Goal: Task Accomplishment & Management: Use online tool/utility

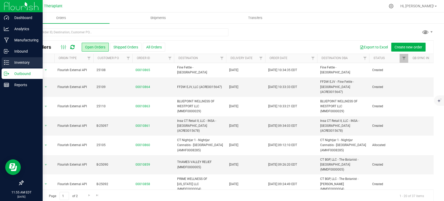
click at [16, 59] on p "Inventory" at bounding box center [24, 62] width 31 height 6
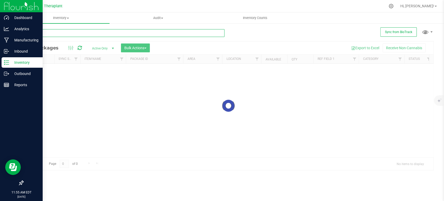
click at [104, 34] on input "text" at bounding box center [123, 33] width 201 height 8
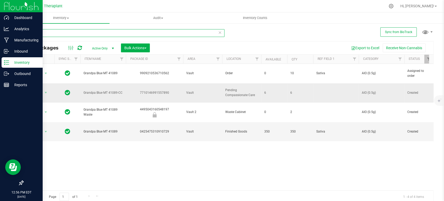
type input "4"
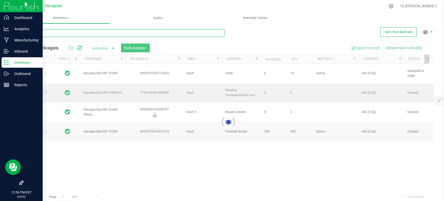
type input "41187"
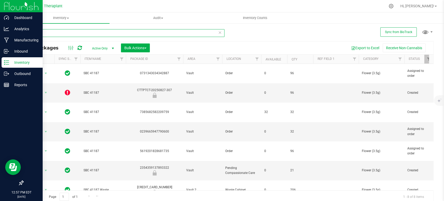
click at [55, 32] on input "41187" at bounding box center [123, 33] width 201 height 8
